Goal: Information Seeking & Learning: Find specific fact

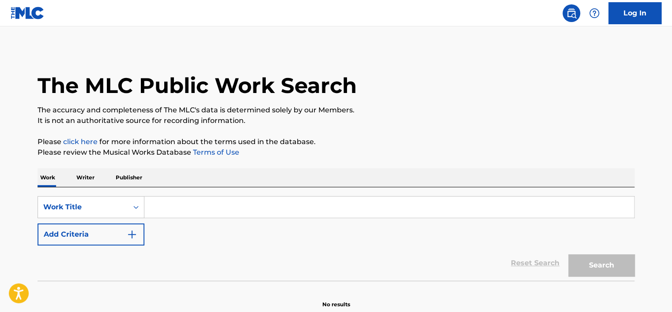
click at [108, 220] on div "SearchWithCriteria293d049c-0750-4e15-8036-f166062b6f6a Work Title Add Criteria" at bounding box center [336, 220] width 597 height 49
click at [105, 216] on div "Work Title" at bounding box center [91, 207] width 107 height 22
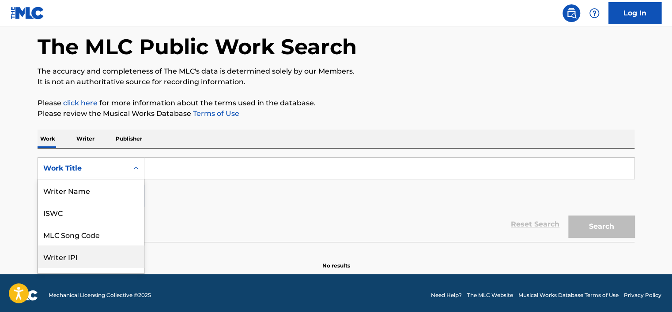
scroll to position [44, 0]
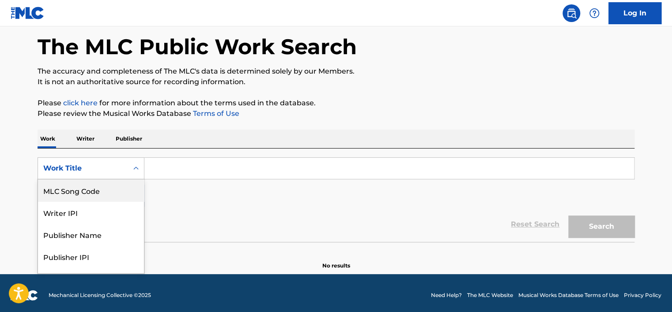
drag, startPoint x: 103, startPoint y: 186, endPoint x: 207, endPoint y: 157, distance: 107.2
click at [105, 187] on div "MLC Song Code" at bounding box center [91, 191] width 106 height 22
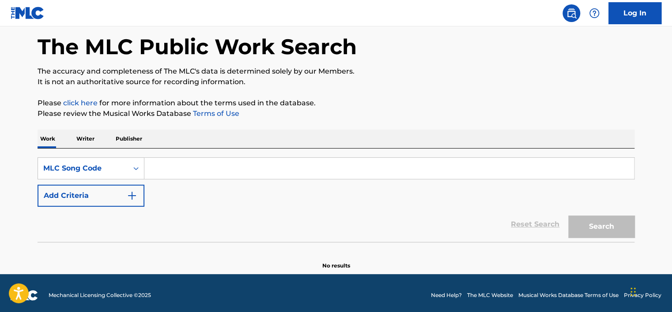
click at [207, 157] on div "SearchWithCriteriab98dcb9f-c913-40f0-a55b-d2784658313f MLC Song Code Add Criter…" at bounding box center [336, 196] width 597 height 94
click at [216, 170] on input "Search Form" at bounding box center [388, 168] width 489 height 21
paste input "AV3RCZ"
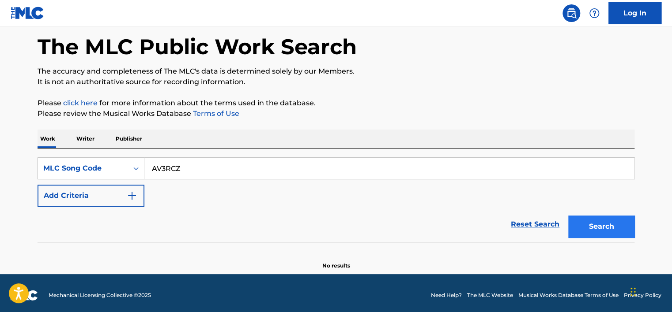
type input "AV3RCZ"
click at [590, 221] on button "Search" at bounding box center [601, 227] width 66 height 22
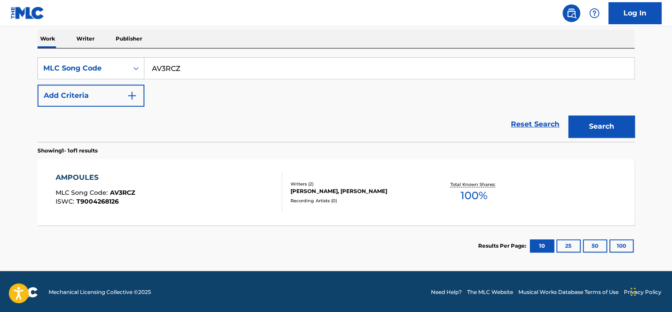
scroll to position [140, 0]
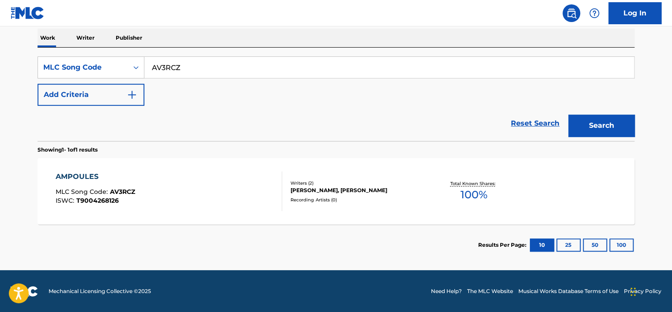
click at [192, 190] on div "AMPOULES MLC Song Code : AV3RCZ ISWC : T9004268126" at bounding box center [169, 192] width 227 height 40
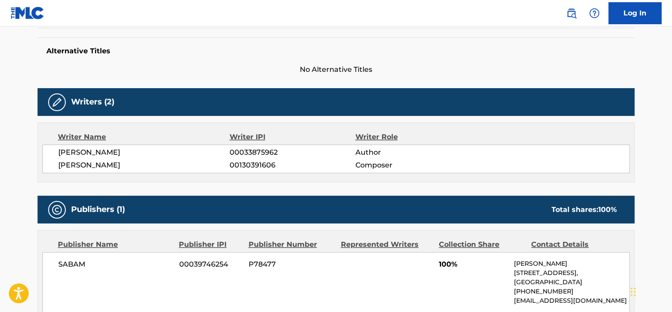
scroll to position [221, 0]
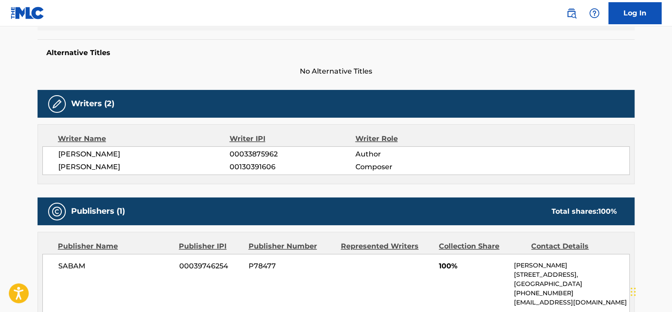
click at [104, 155] on span "NICOLE L A BELL" at bounding box center [143, 154] width 171 height 11
copy div "NICOLE L A BELL"
